Goal: Information Seeking & Learning: Learn about a topic

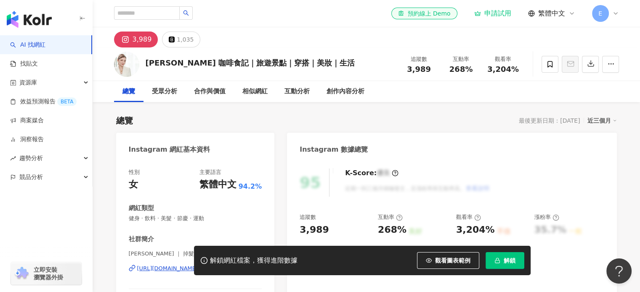
click at [457, 66] on span "268%" at bounding box center [461, 69] width 24 height 8
